Goal: Information Seeking & Learning: Find specific fact

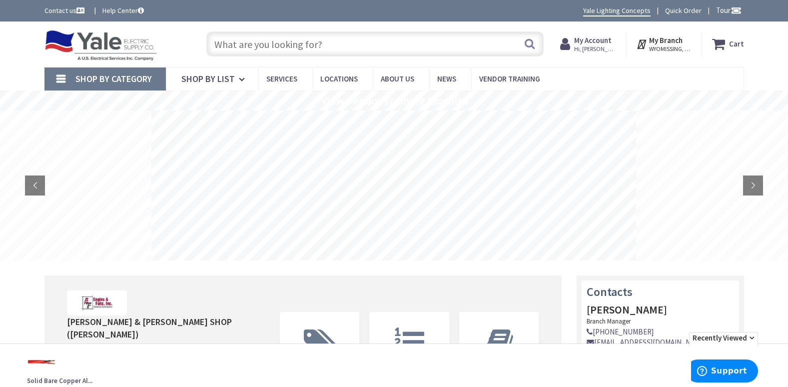
click at [242, 39] on input "text" at bounding box center [374, 43] width 337 height 25
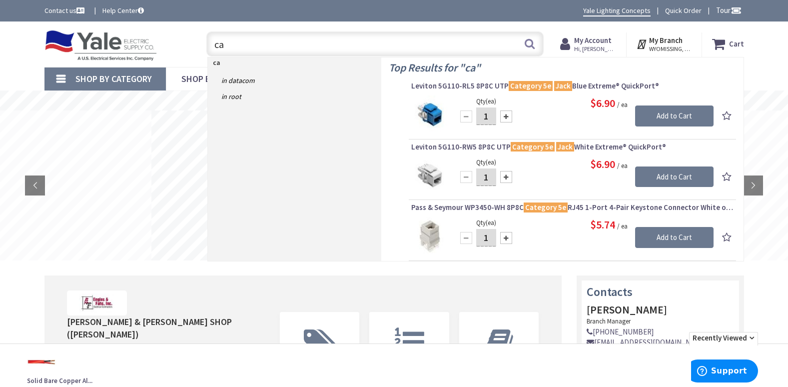
type input "c"
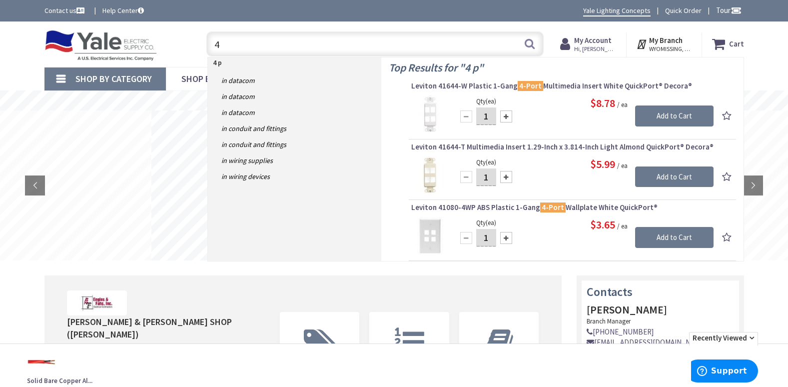
type input "4"
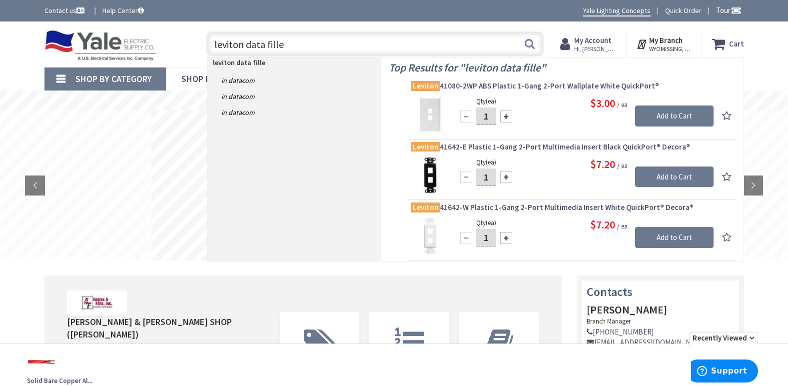
type input "leviton data filler"
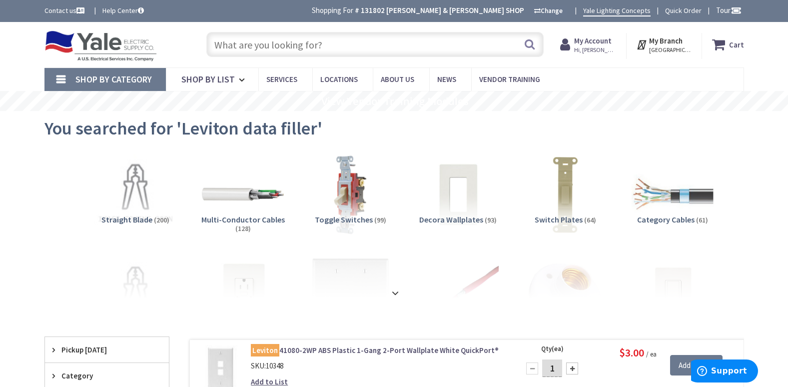
click at [242, 40] on input "text" at bounding box center [374, 44] width 337 height 25
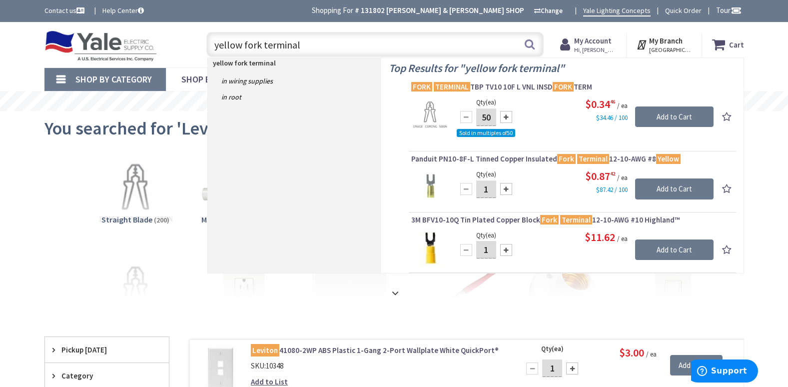
click at [239, 44] on input "yellow fork terminal" at bounding box center [374, 44] width 337 height 25
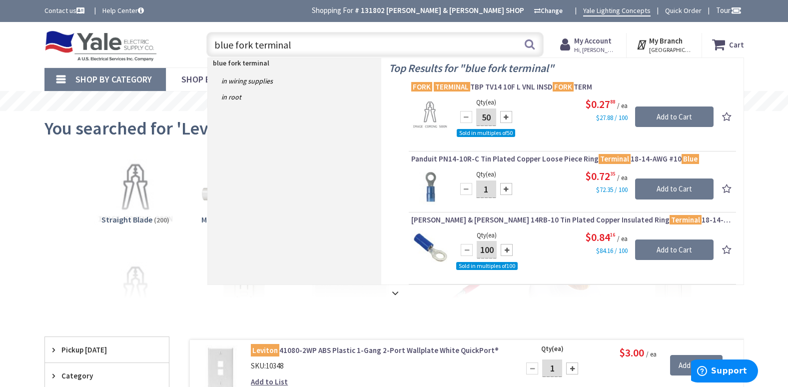
click at [301, 44] on input "blue fork terminal" at bounding box center [374, 44] width 337 height 25
type input "b"
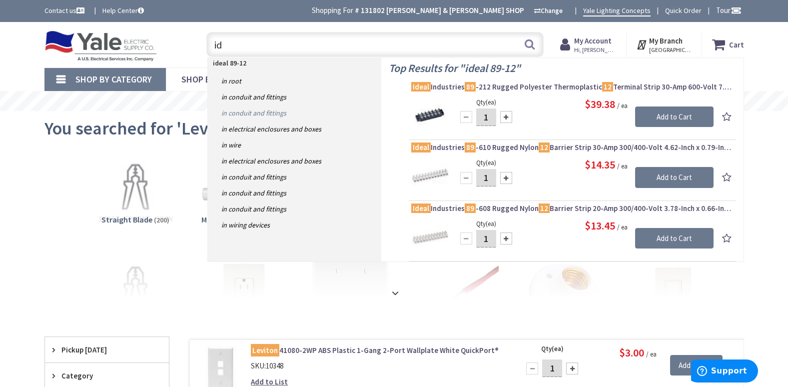
type input "i"
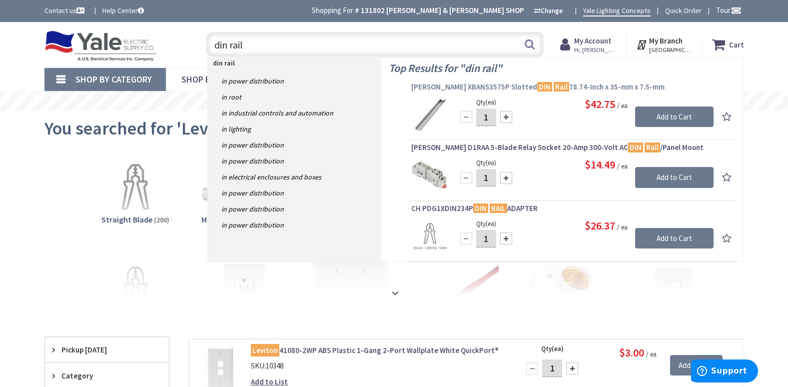
type input "din rail"
click at [473, 84] on span "[PERSON_NAME] XBANS3575P Slotted DIN Rail 78.74-Inch x 35-mm x 7.5-mm" at bounding box center [572, 87] width 322 height 10
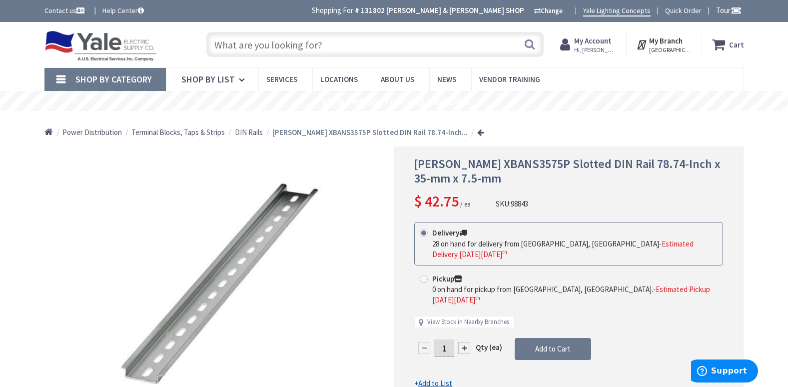
click at [267, 43] on input "text" at bounding box center [374, 44] width 337 height 25
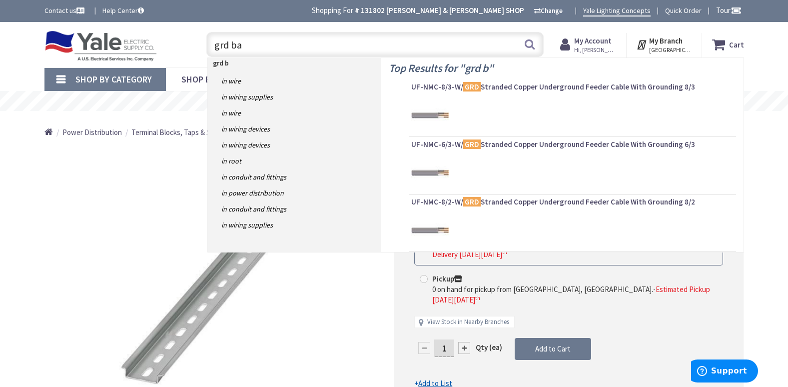
type input "grd bar"
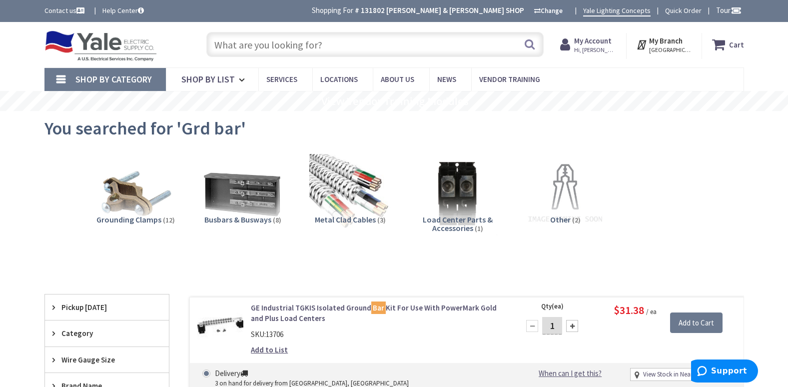
click at [286, 45] on input "text" at bounding box center [374, 44] width 337 height 25
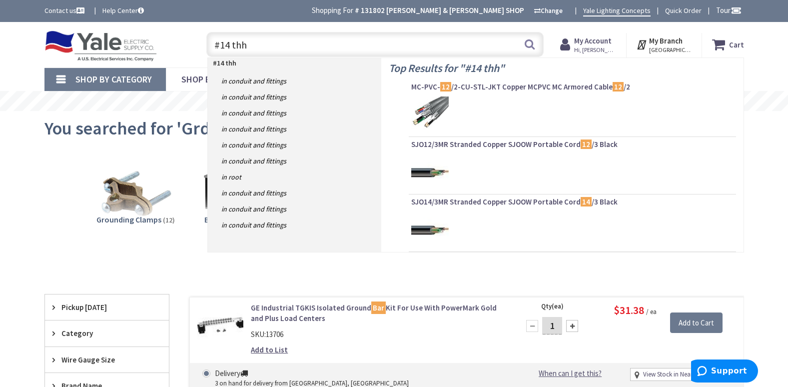
type input "#14 thhn"
